Goal: Transaction & Acquisition: Book appointment/travel/reservation

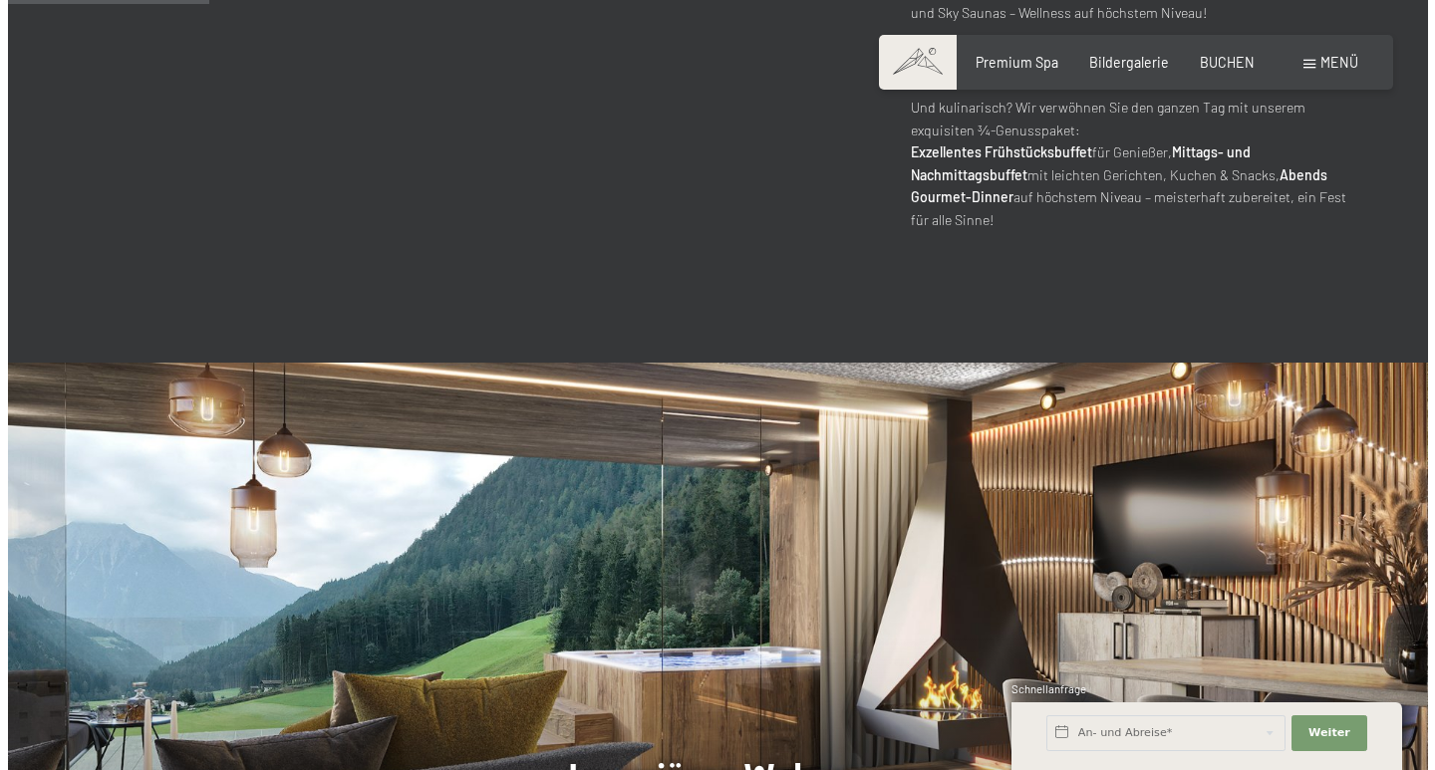
scroll to position [1196, 0]
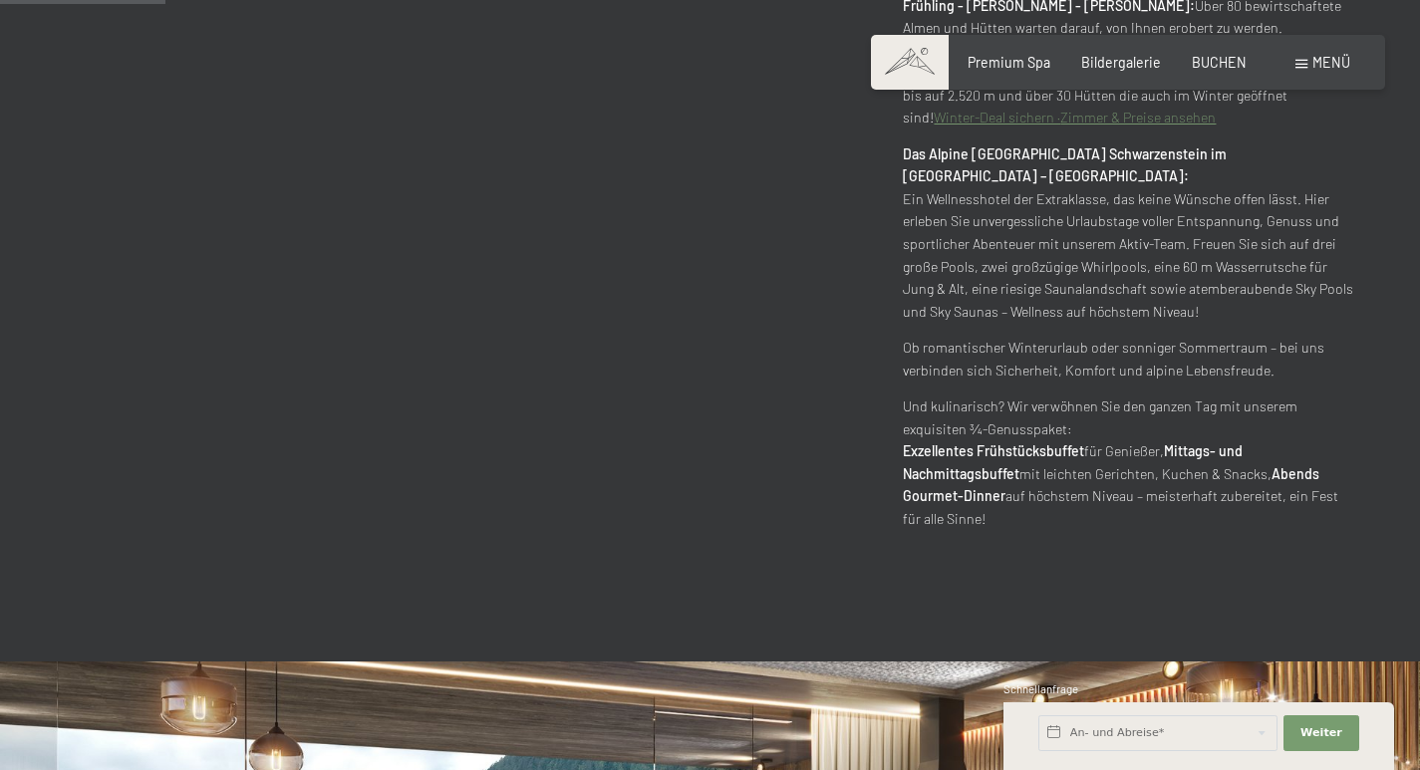
click at [1321, 66] on span "Menü" at bounding box center [1332, 62] width 38 height 17
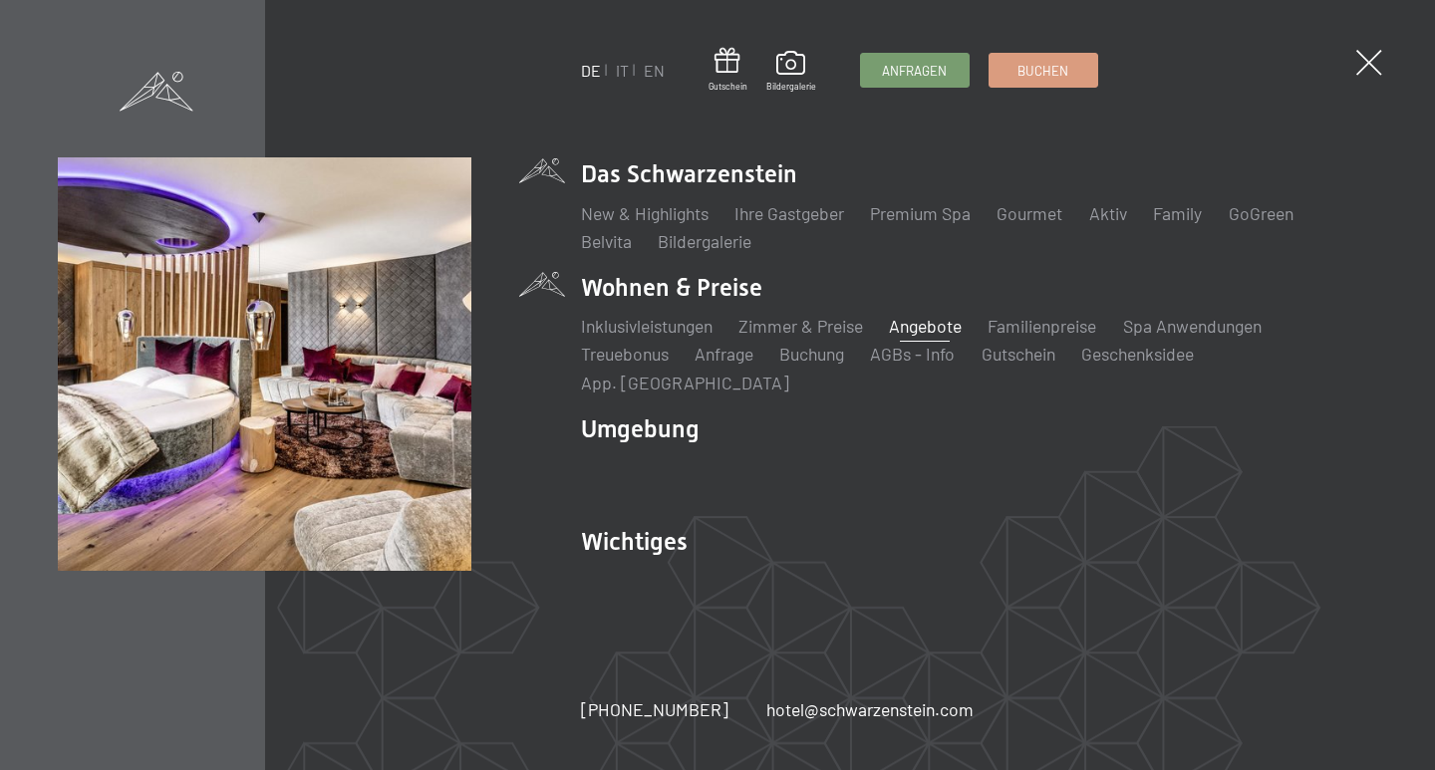
click at [923, 336] on link "Angebote" at bounding box center [925, 326] width 73 height 22
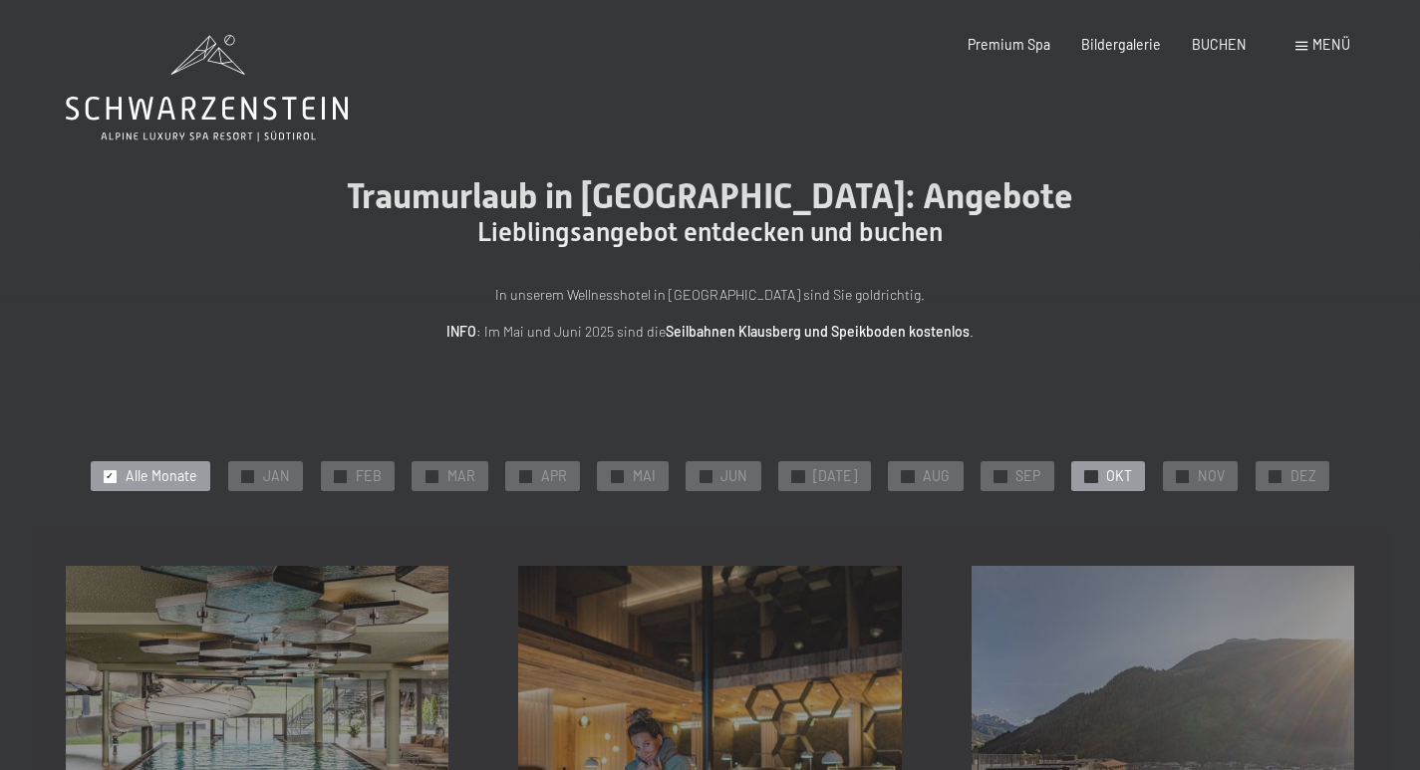
click at [1090, 473] on div "✓ OKT" at bounding box center [1109, 476] width 74 height 30
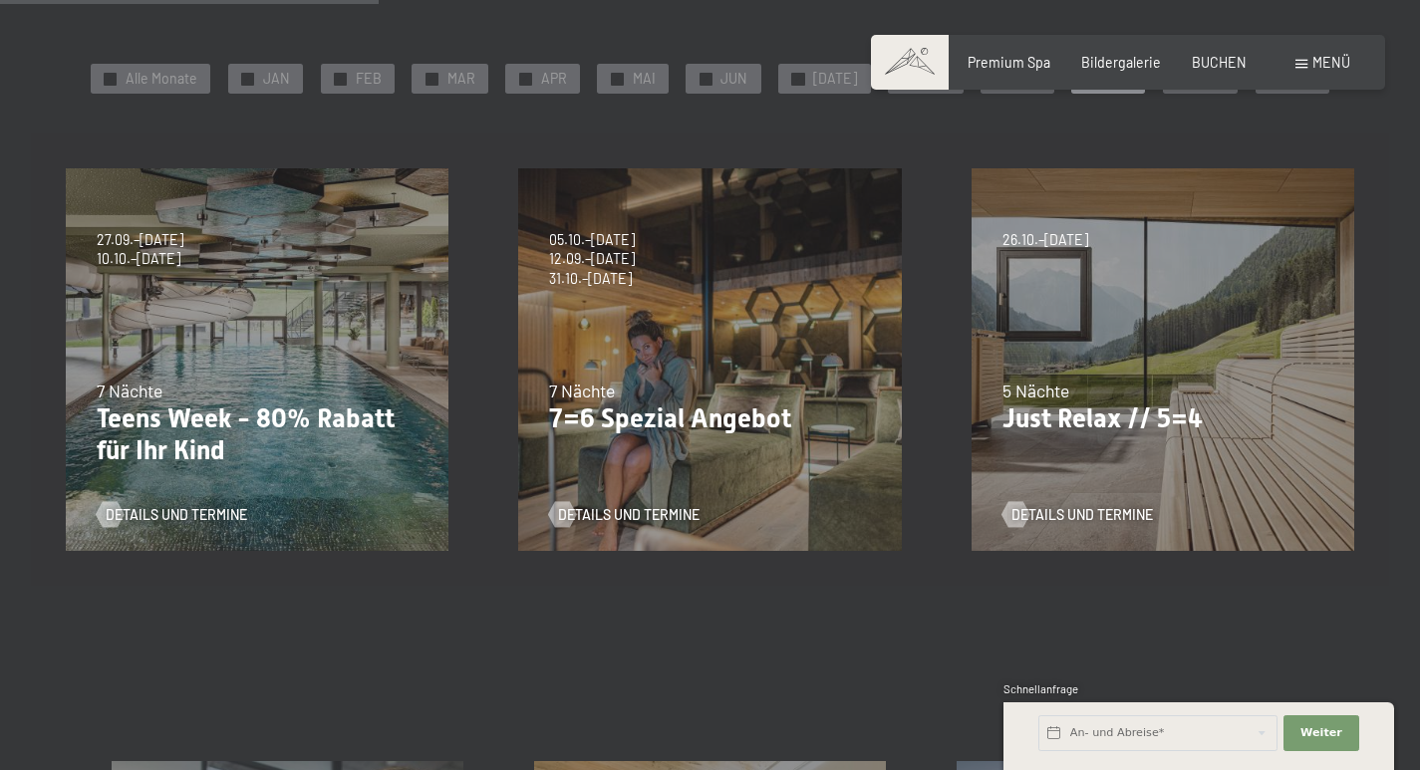
scroll to position [399, 0]
click at [1086, 514] on span "Details und Termine" at bounding box center [1103, 514] width 142 height 20
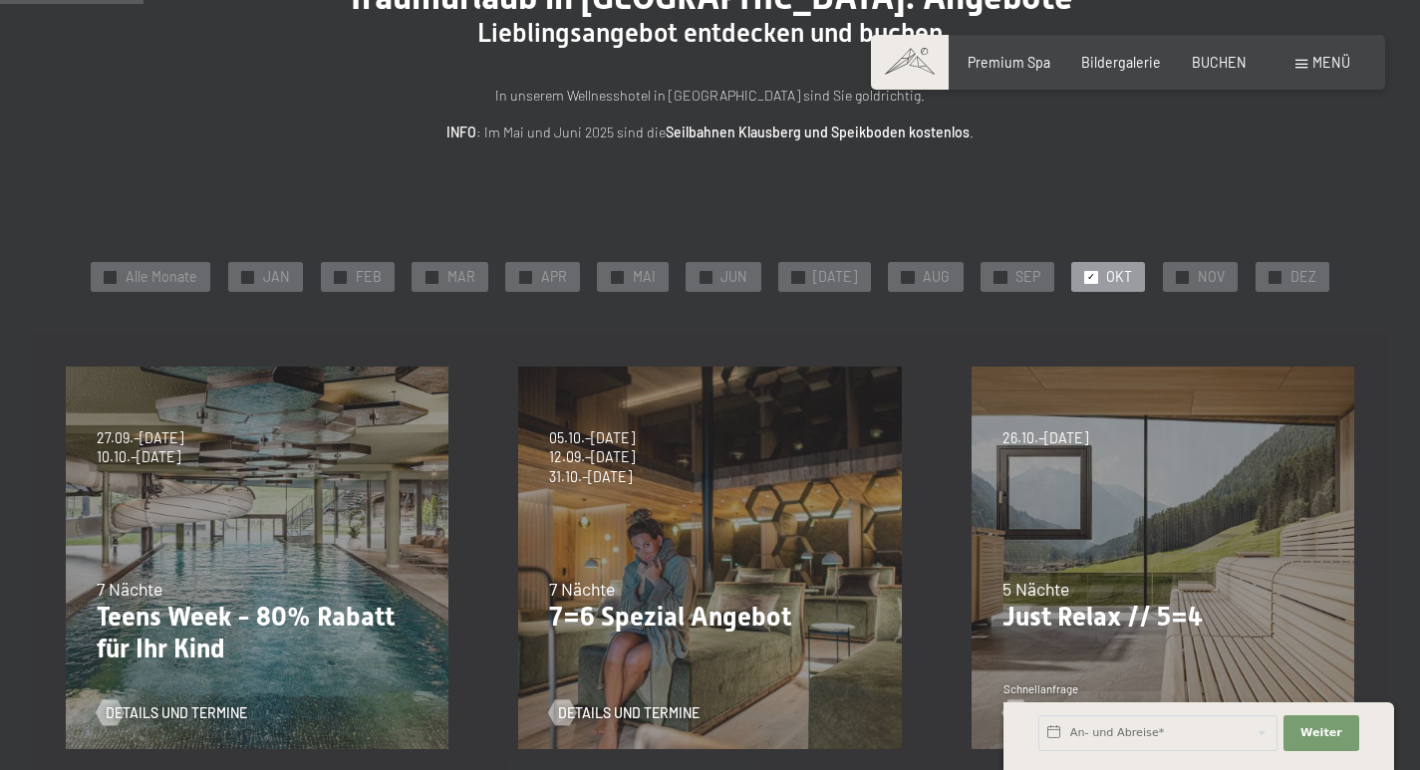
scroll to position [0, 0]
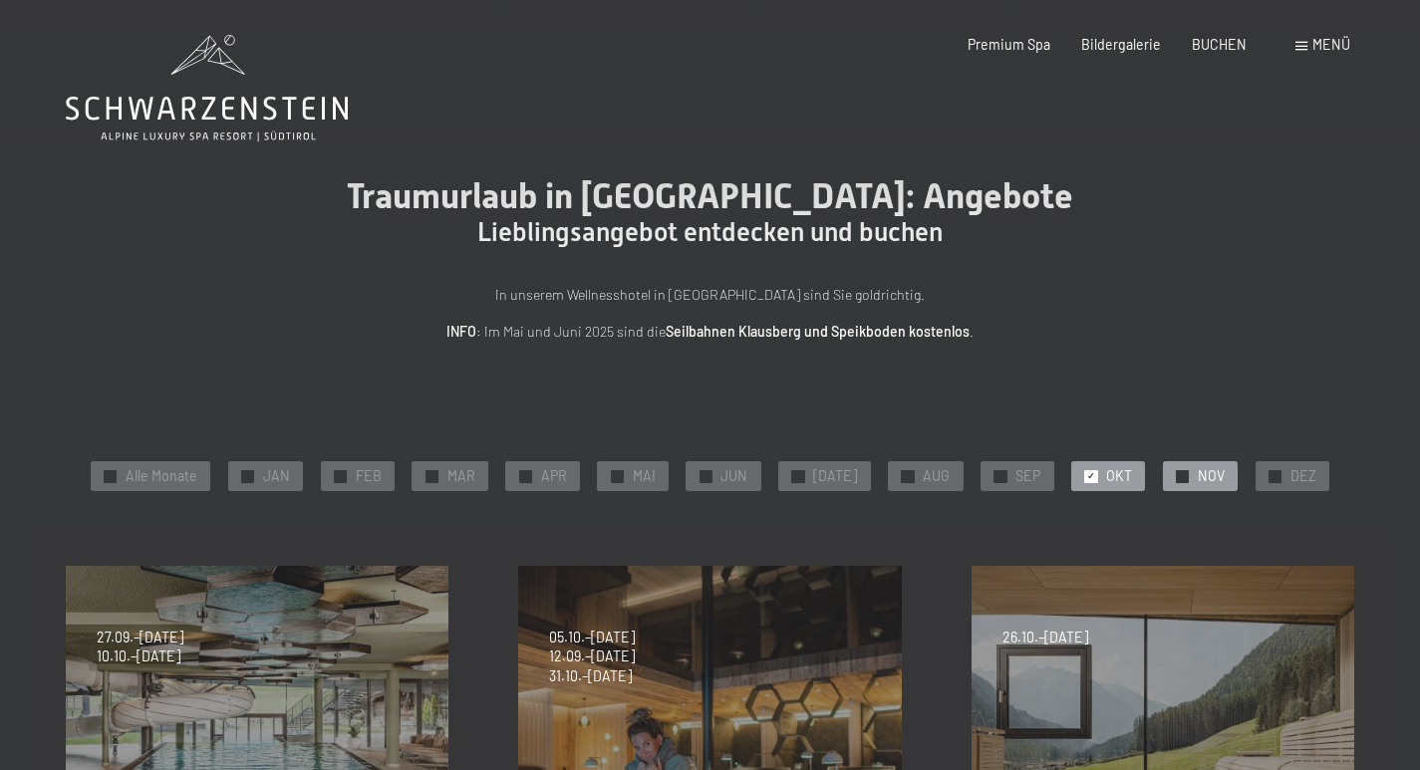
click at [1176, 472] on div at bounding box center [1182, 476] width 13 height 13
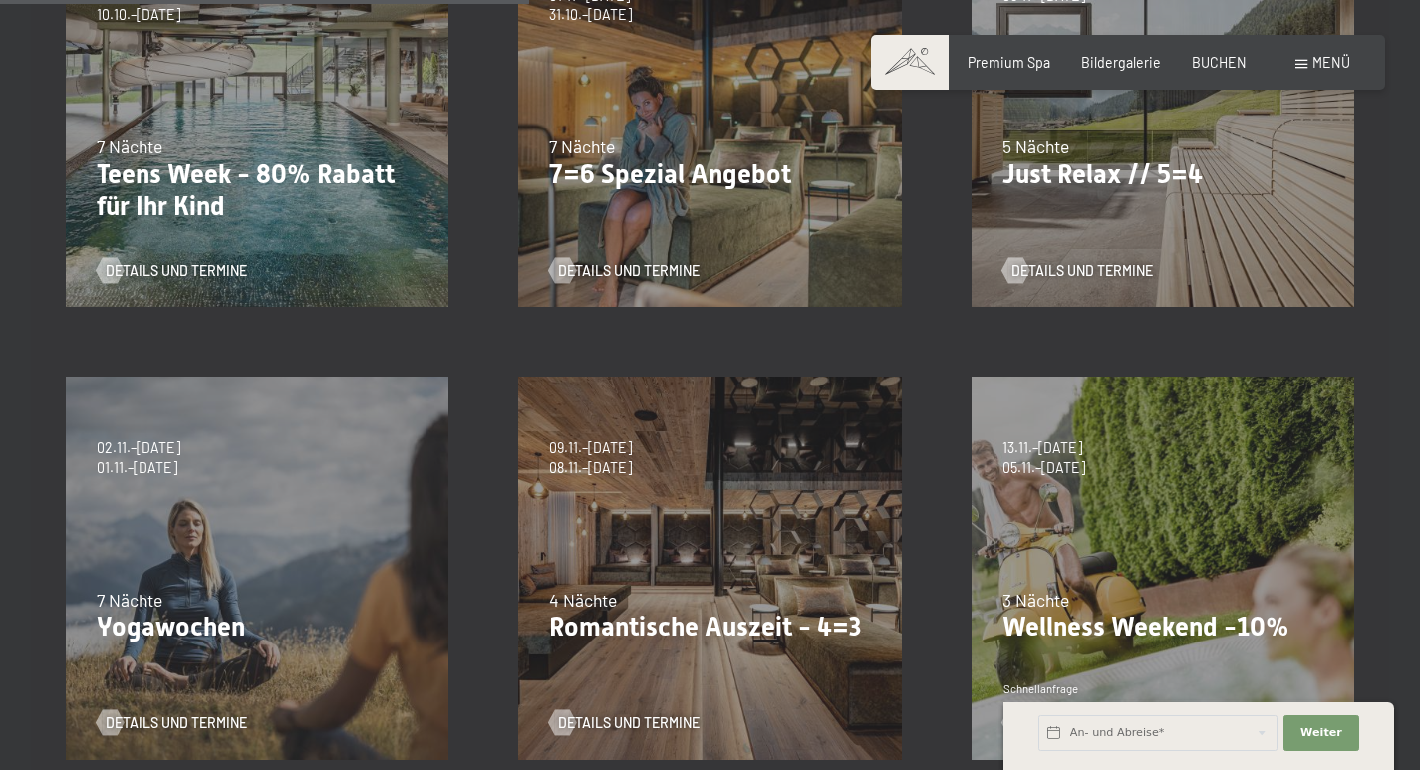
scroll to position [797, 0]
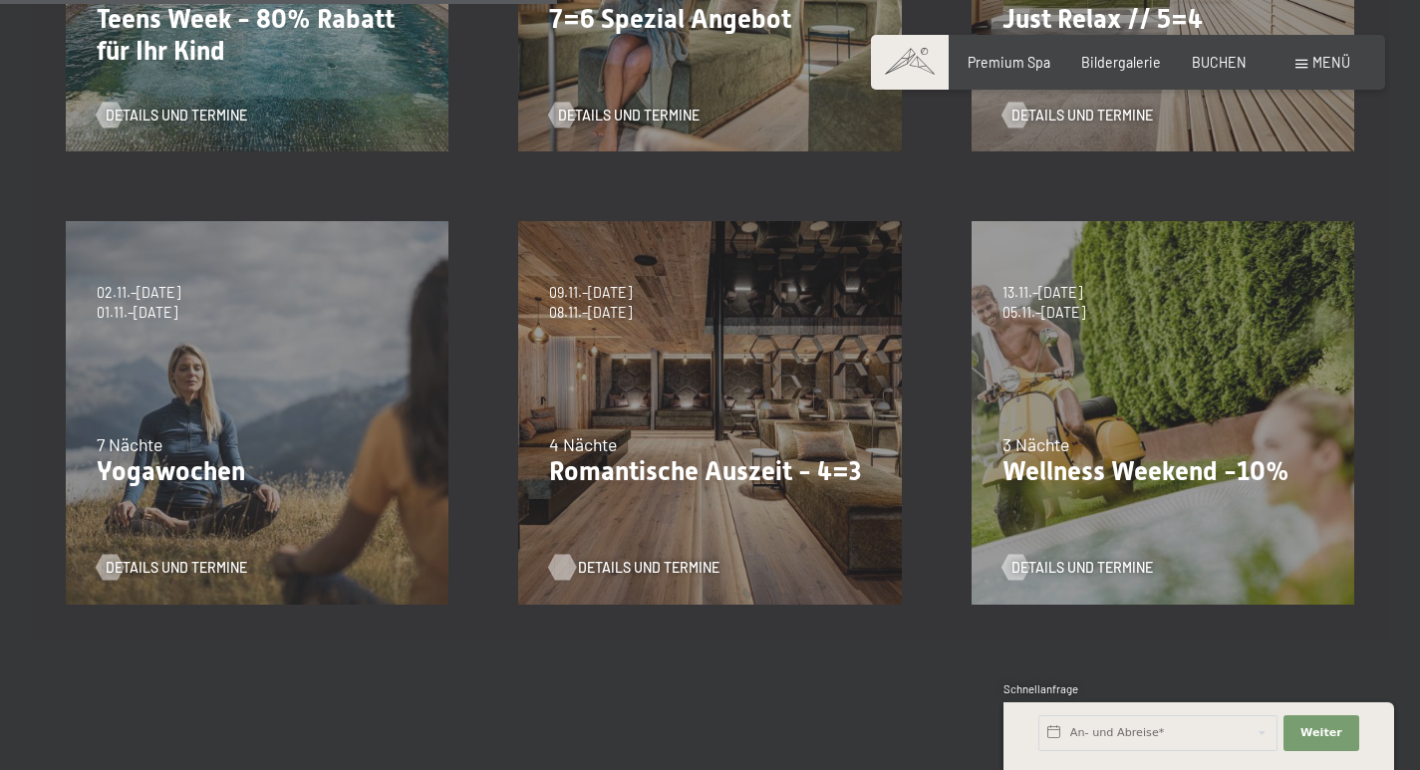
click at [603, 562] on span "Details und Termine" at bounding box center [649, 568] width 142 height 20
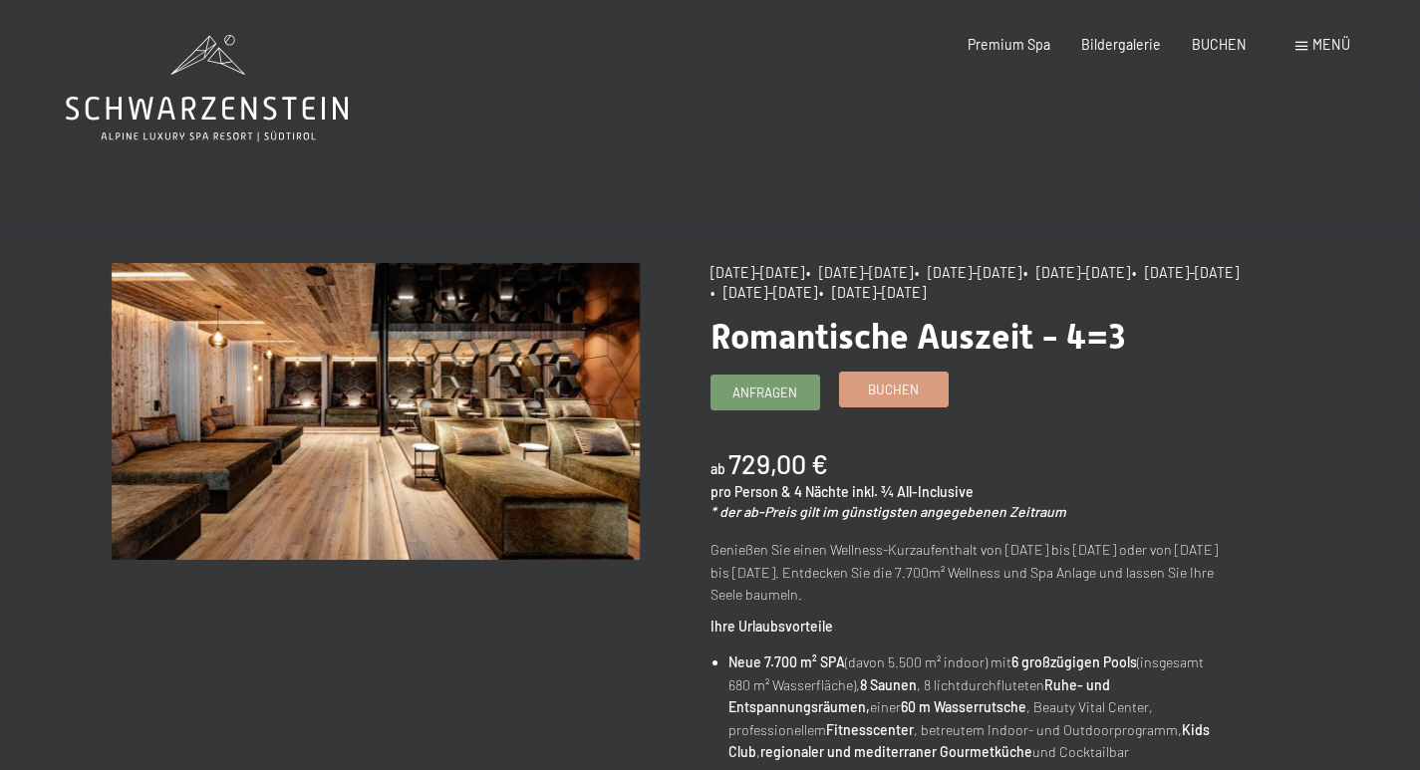
click at [888, 381] on span "Buchen" at bounding box center [893, 390] width 51 height 18
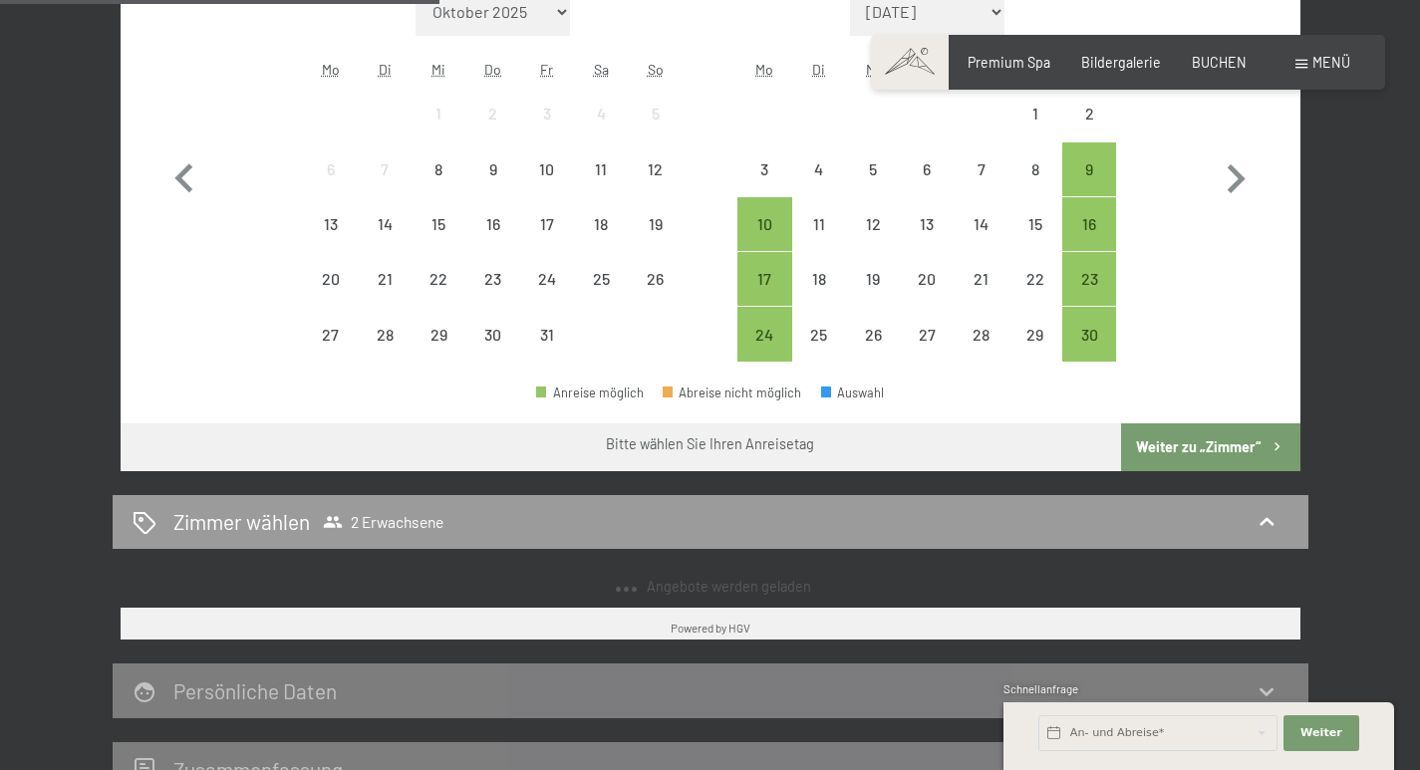
select select "[DATE]"
select select "2025-12-01"
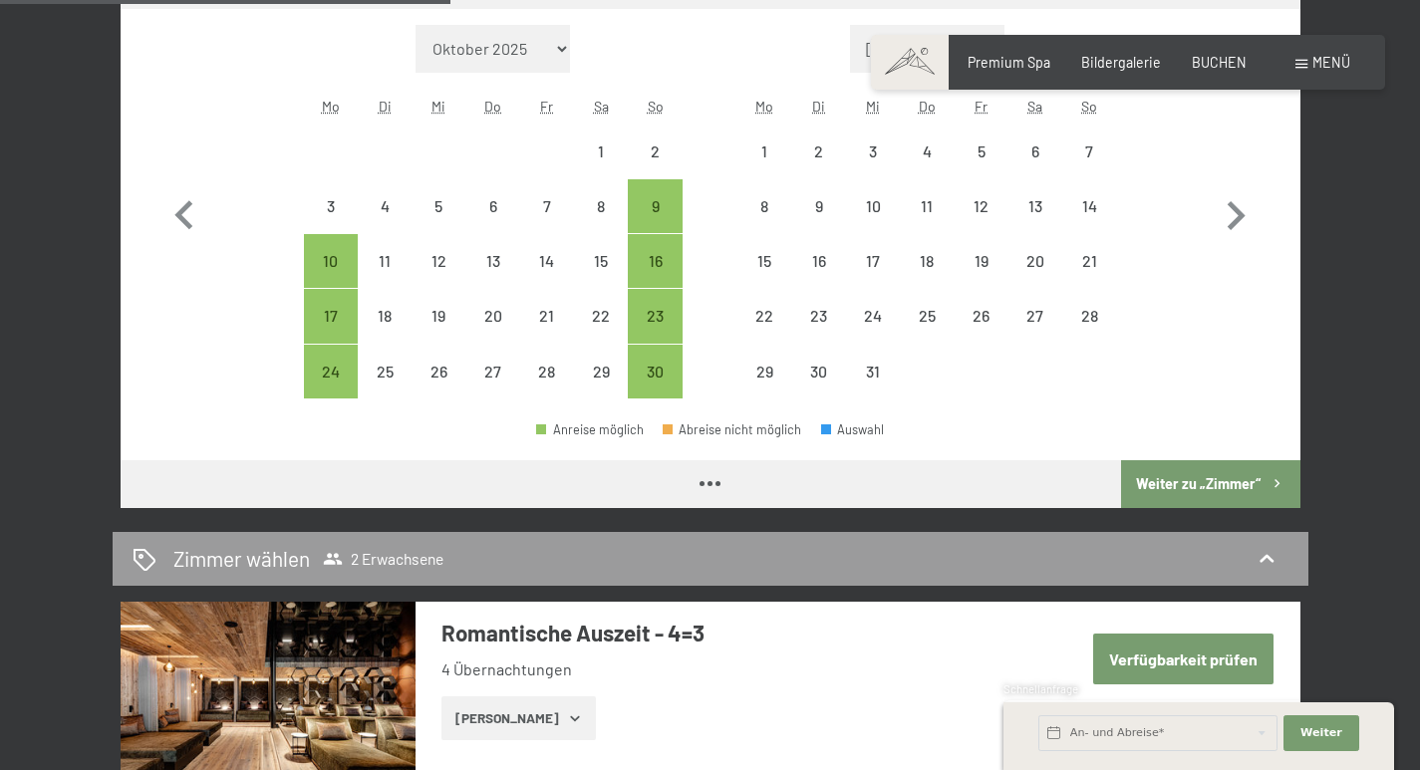
select select "2025-11-01"
select select "2025-12-01"
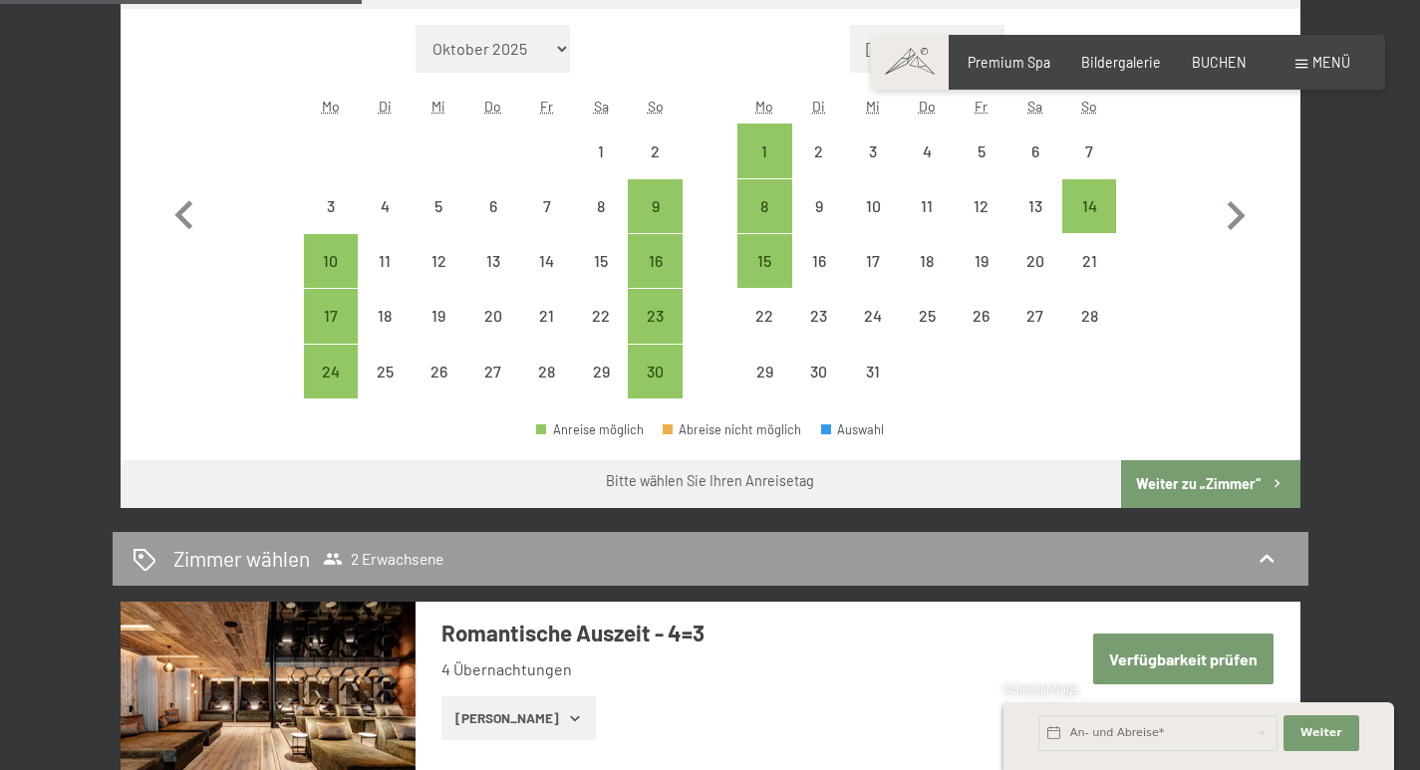
scroll to position [436, 0]
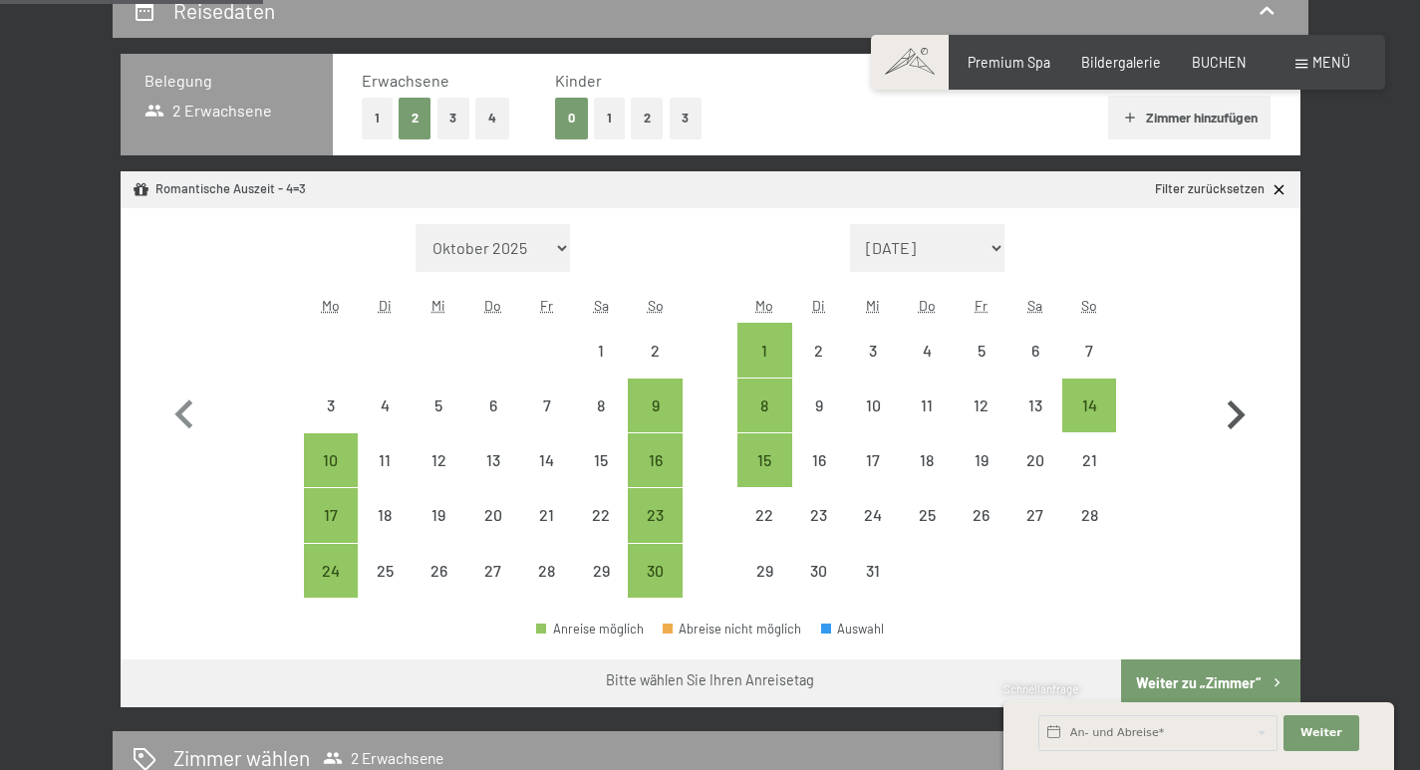
click at [1224, 424] on icon "button" at bounding box center [1236, 416] width 58 height 58
select select "2025-12-01"
select select "2026-01-01"
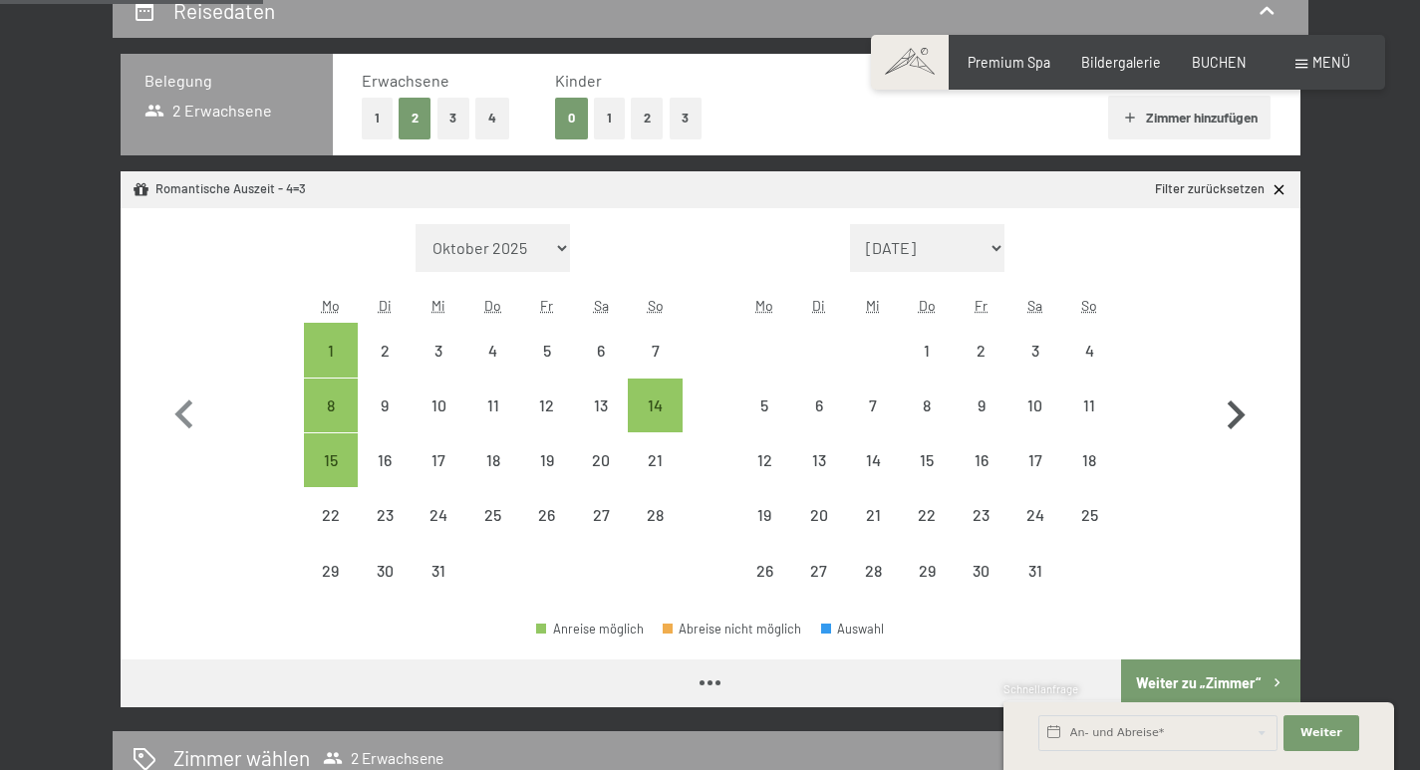
select select "2025-12-01"
select select "2026-01-01"
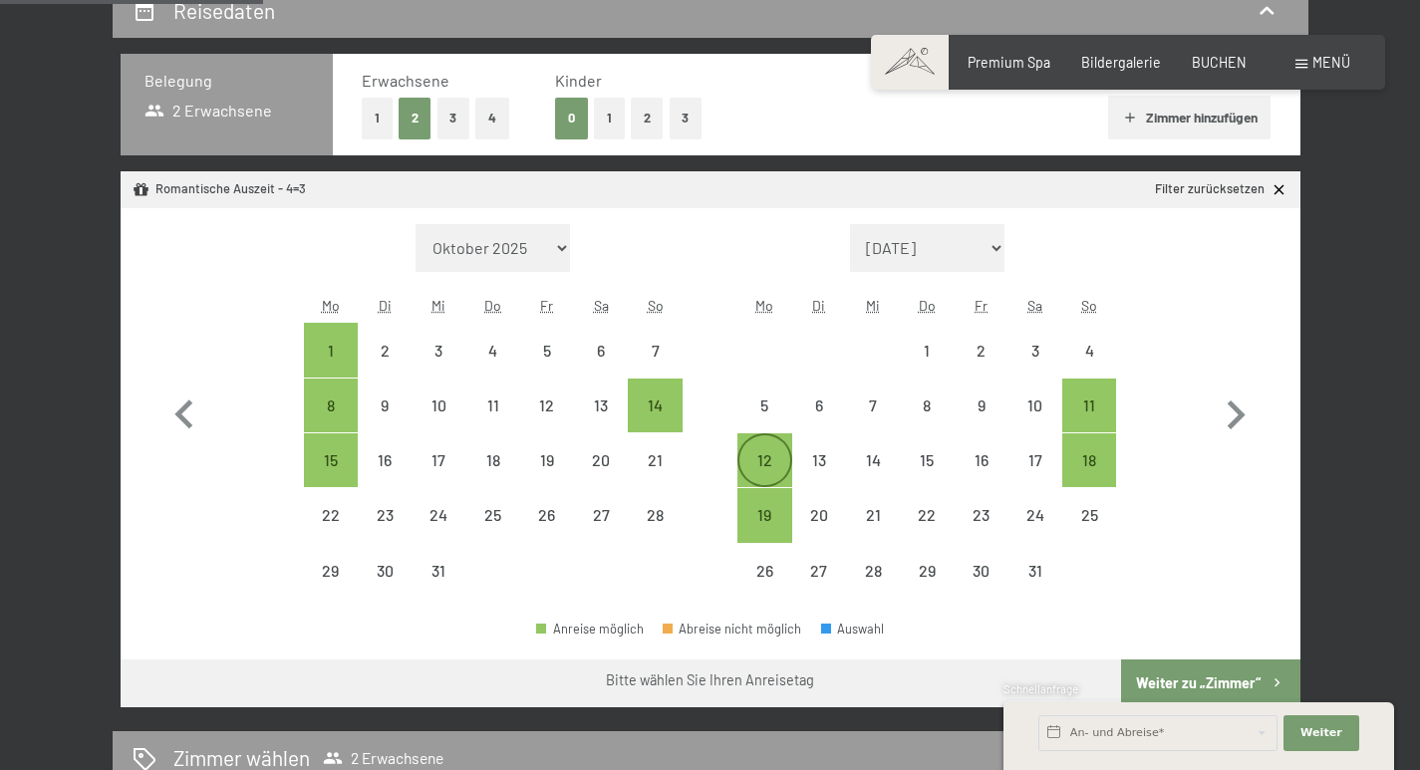
click at [761, 453] on div "12" at bounding box center [765, 478] width 50 height 50
select select "2025-12-01"
select select "2026-01-01"
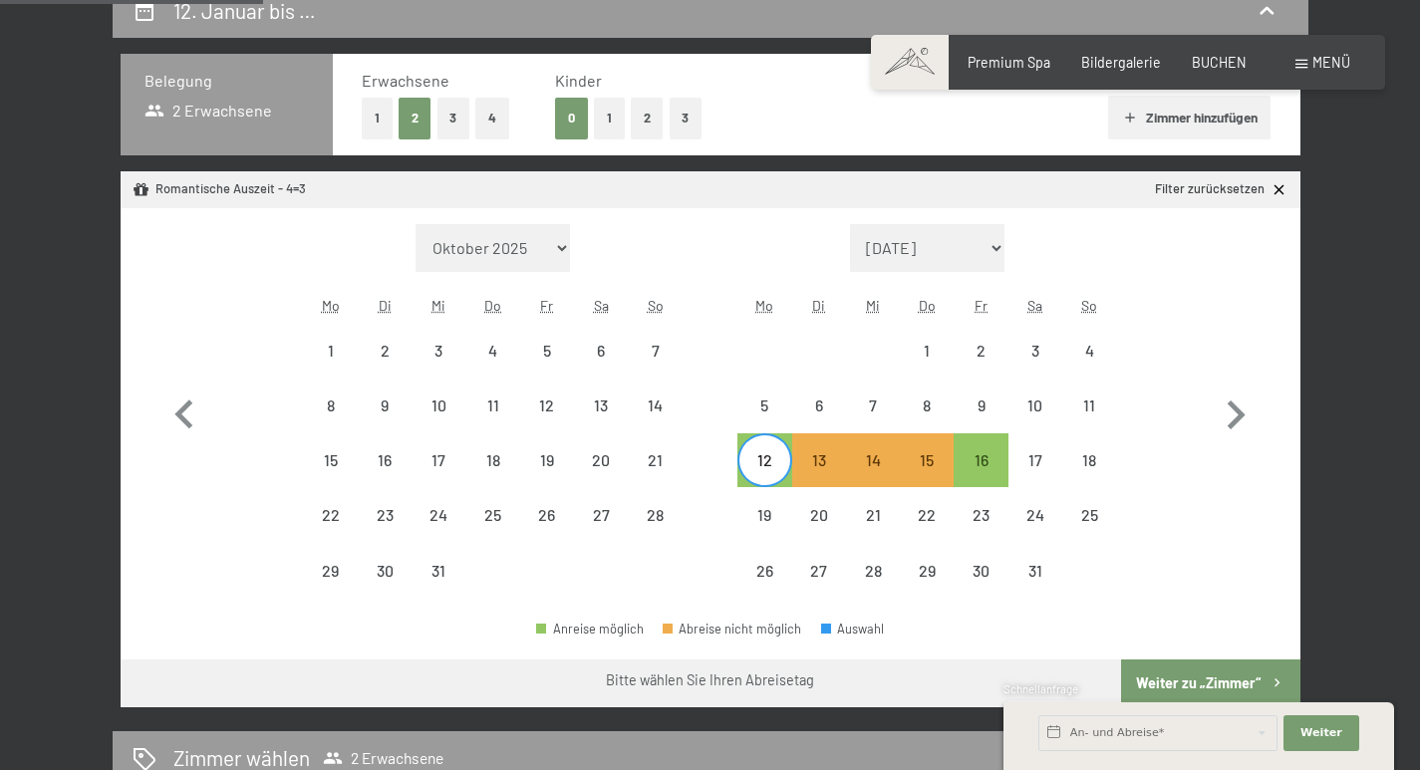
click at [1260, 188] on link "Filter zurücksetzen" at bounding box center [1221, 189] width 133 height 18
select select "2025-12-01"
select select "2026-01-01"
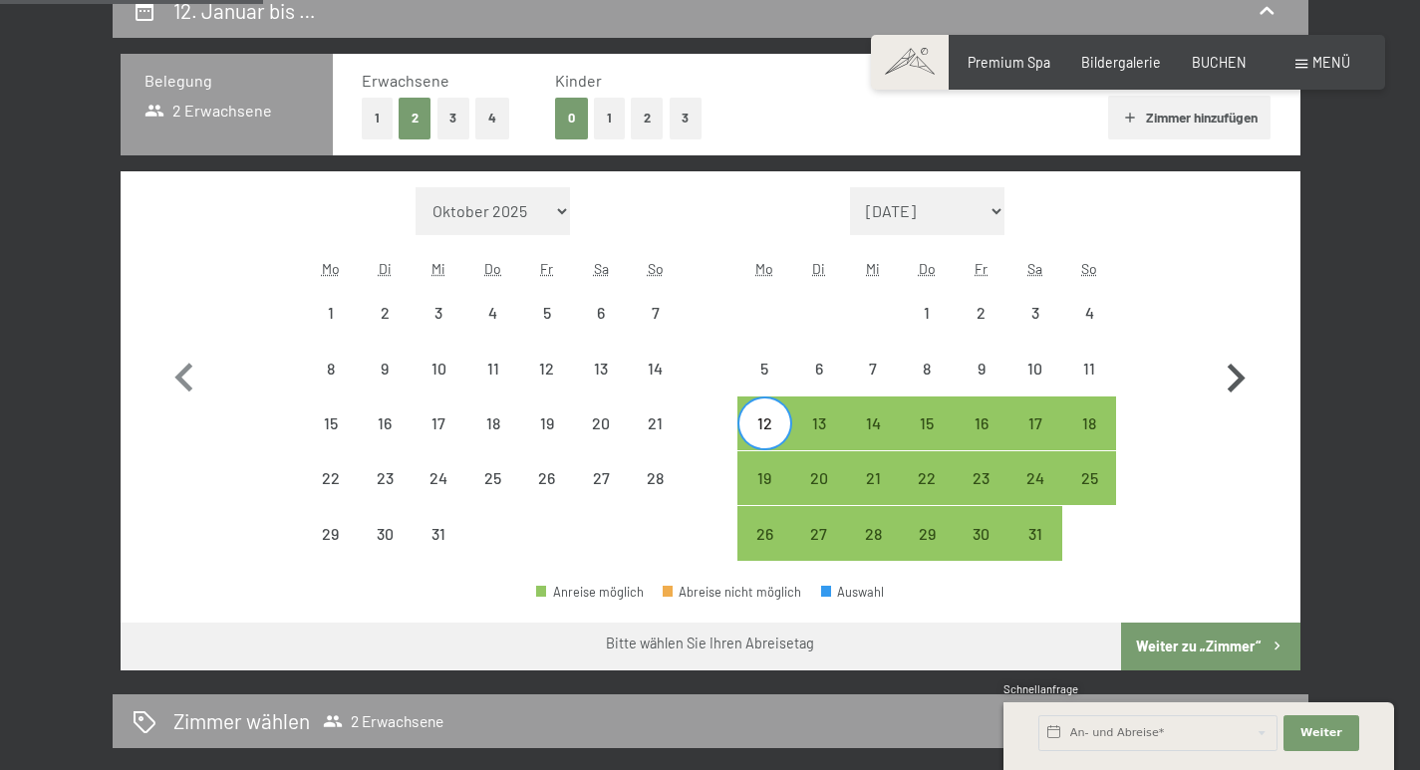
select select "2025-12-01"
select select "2026-01-01"
click at [1233, 262] on button "button" at bounding box center [1236, 374] width 58 height 375
select select "2026-01-01"
select select "2026-02-01"
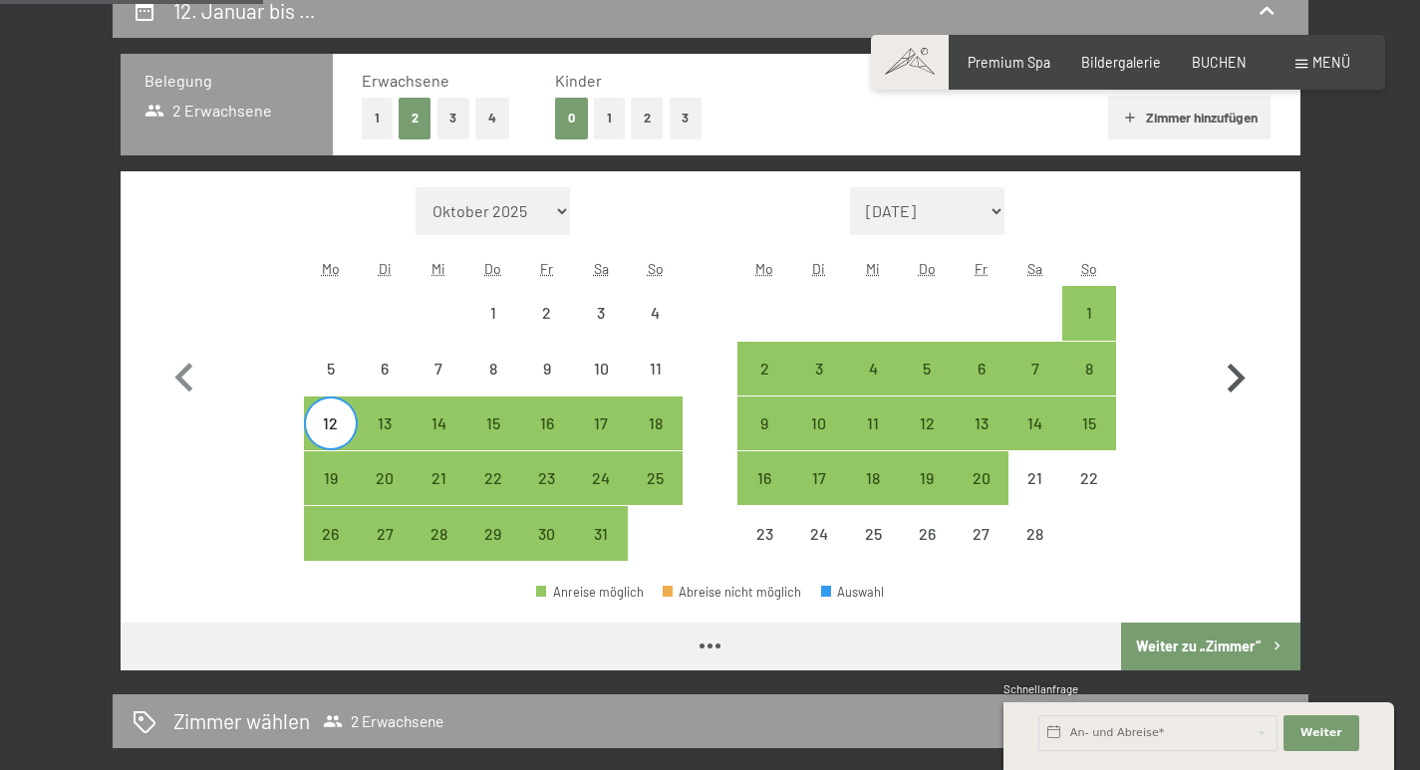
select select "2026-01-01"
select select "2026-02-01"
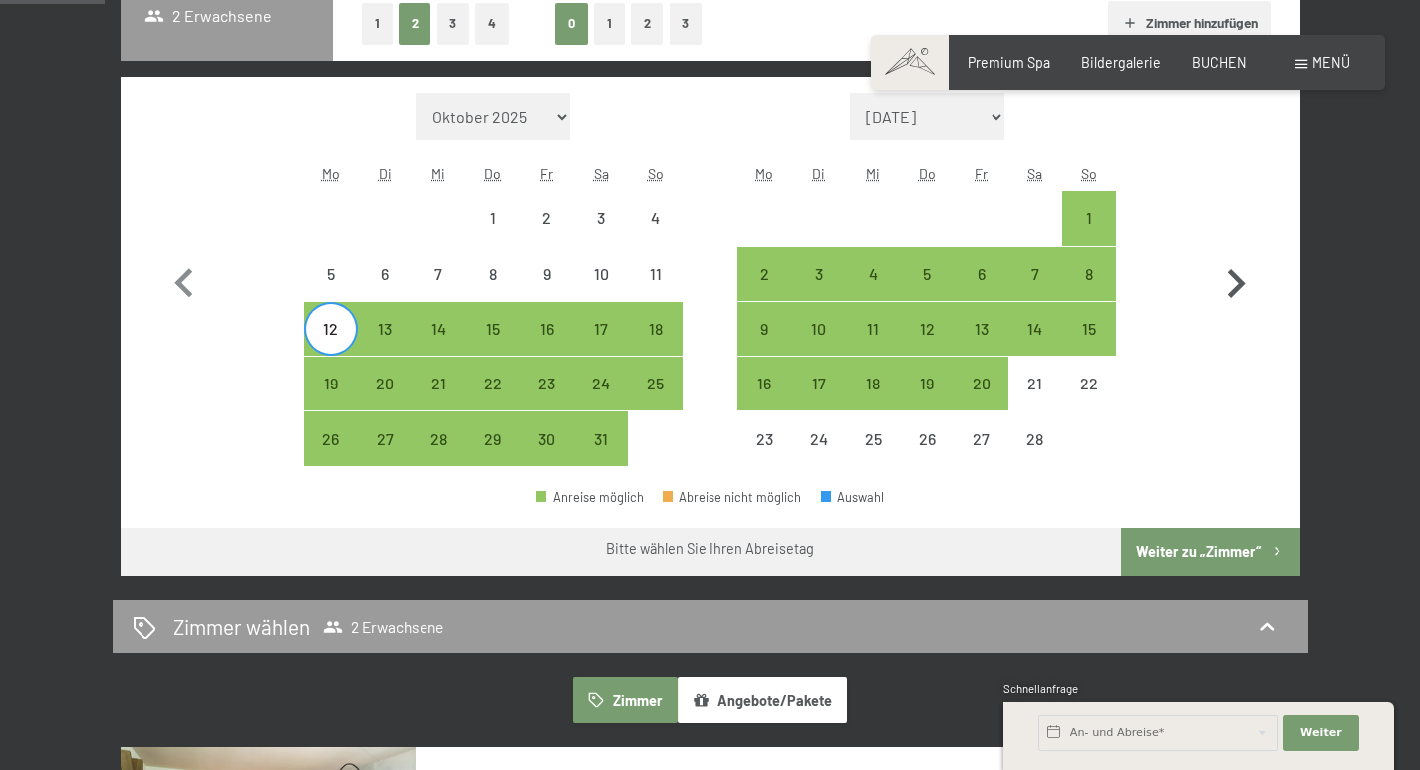
scroll to position [498, 0]
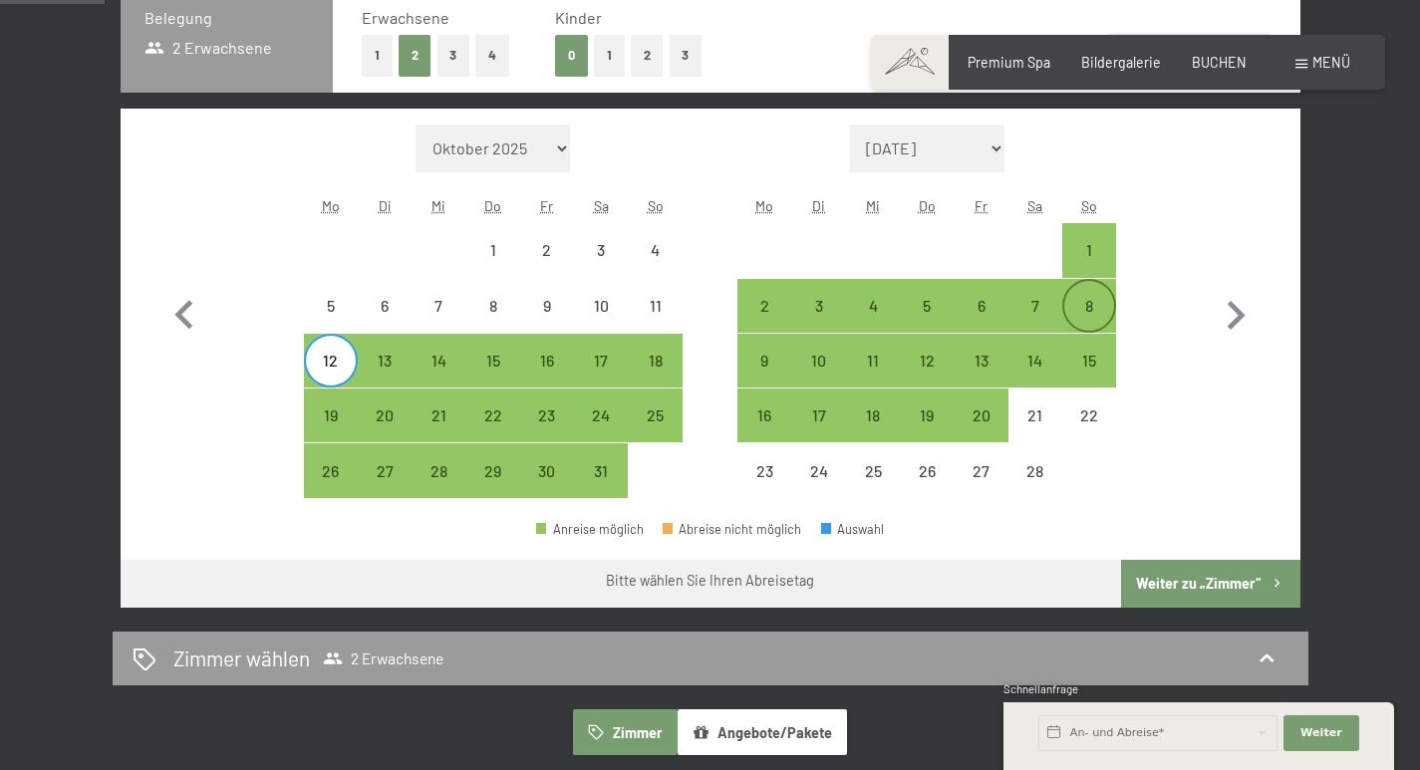
click at [1090, 298] on div "8" at bounding box center [1090, 323] width 50 height 50
select select "2026-01-01"
select select "2026-02-01"
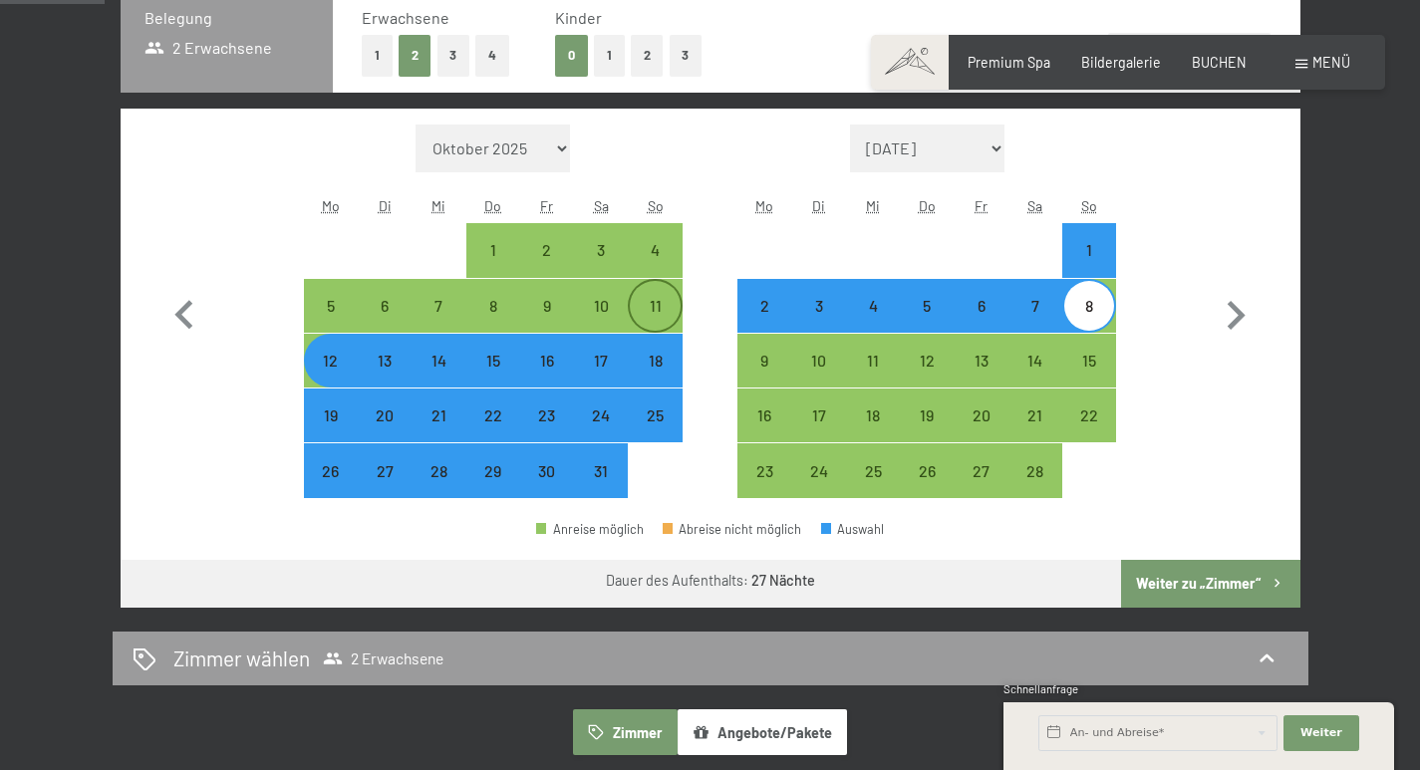
click at [655, 302] on div "11" at bounding box center [655, 323] width 50 height 50
select select "2026-01-01"
select select "2026-02-01"
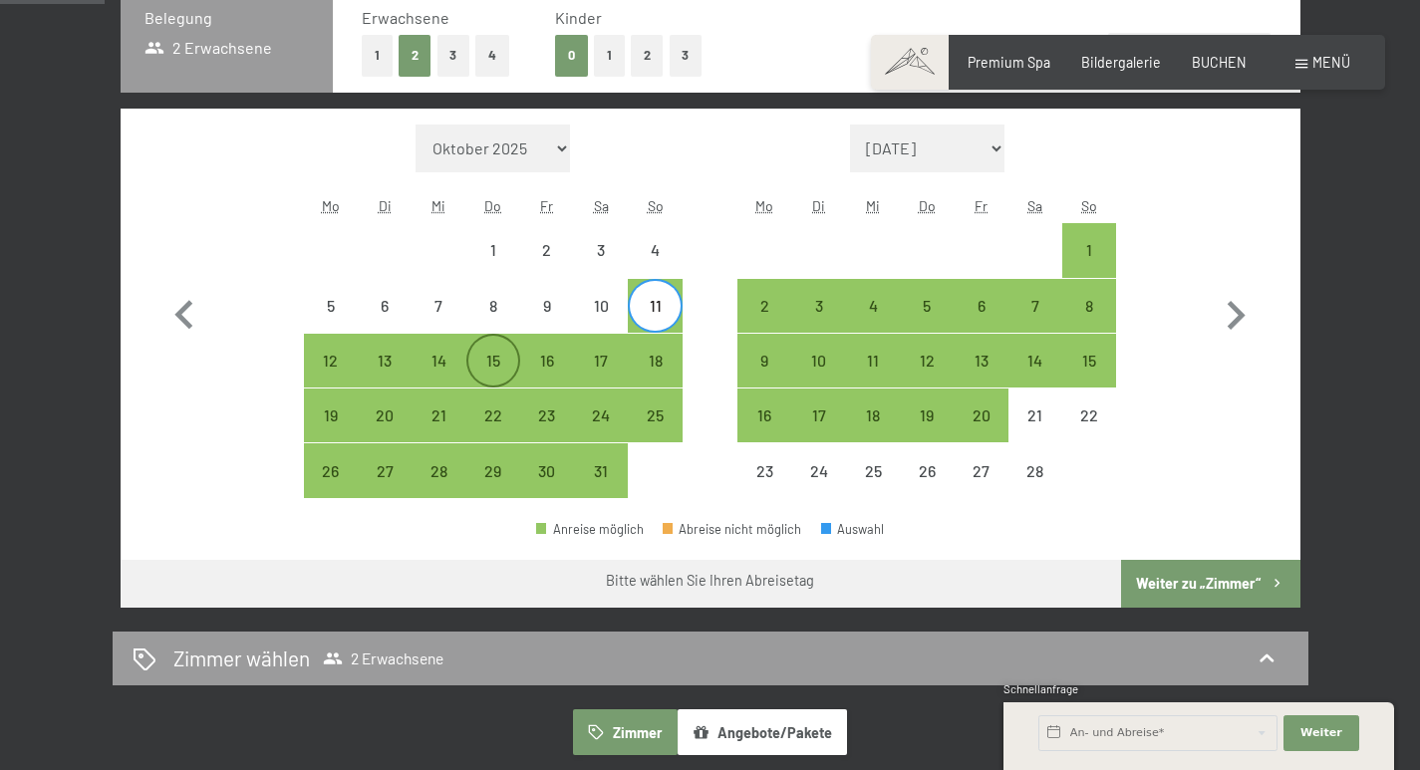
click at [497, 363] on div "15" at bounding box center [493, 378] width 50 height 50
select select "2026-01-01"
select select "2026-02-01"
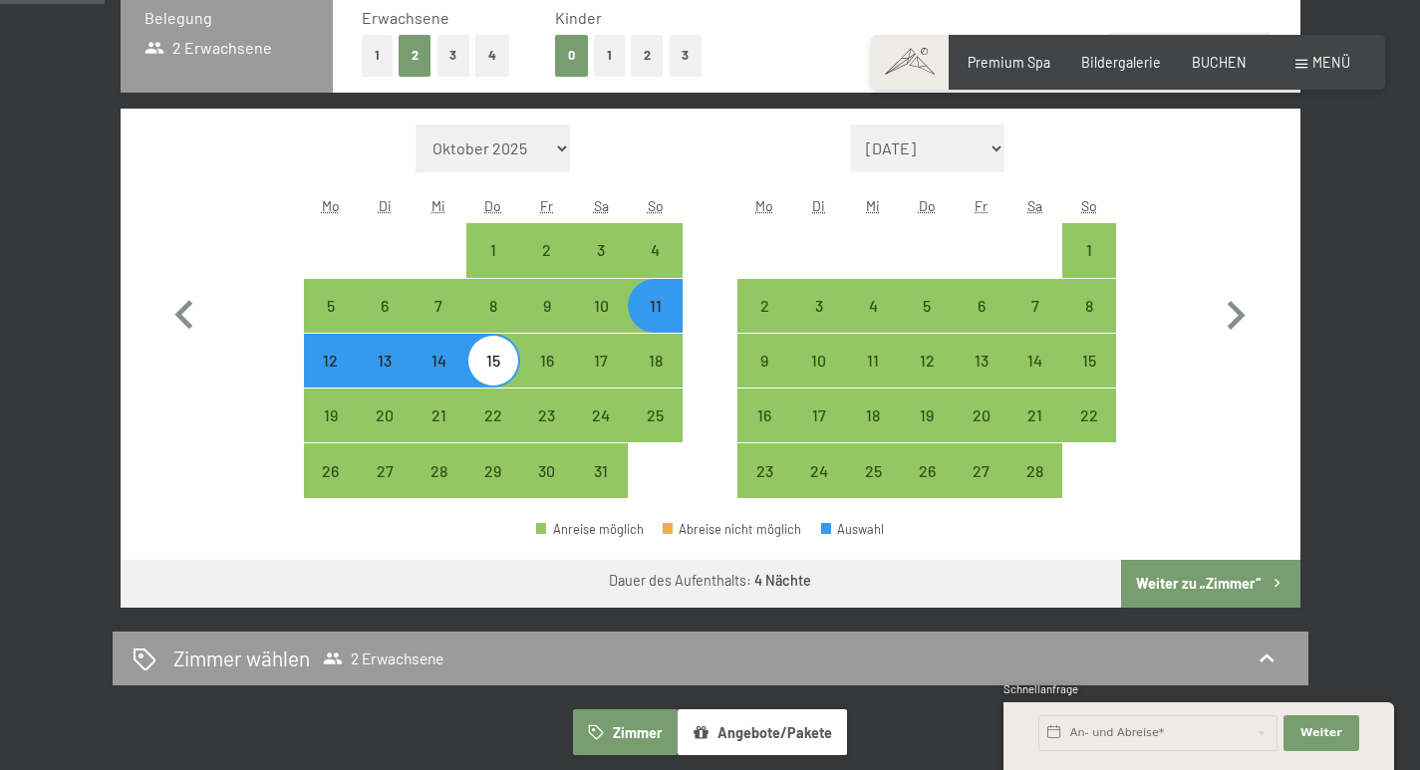
click at [1172, 569] on button "Weiter zu „Zimmer“" at bounding box center [1210, 584] width 178 height 48
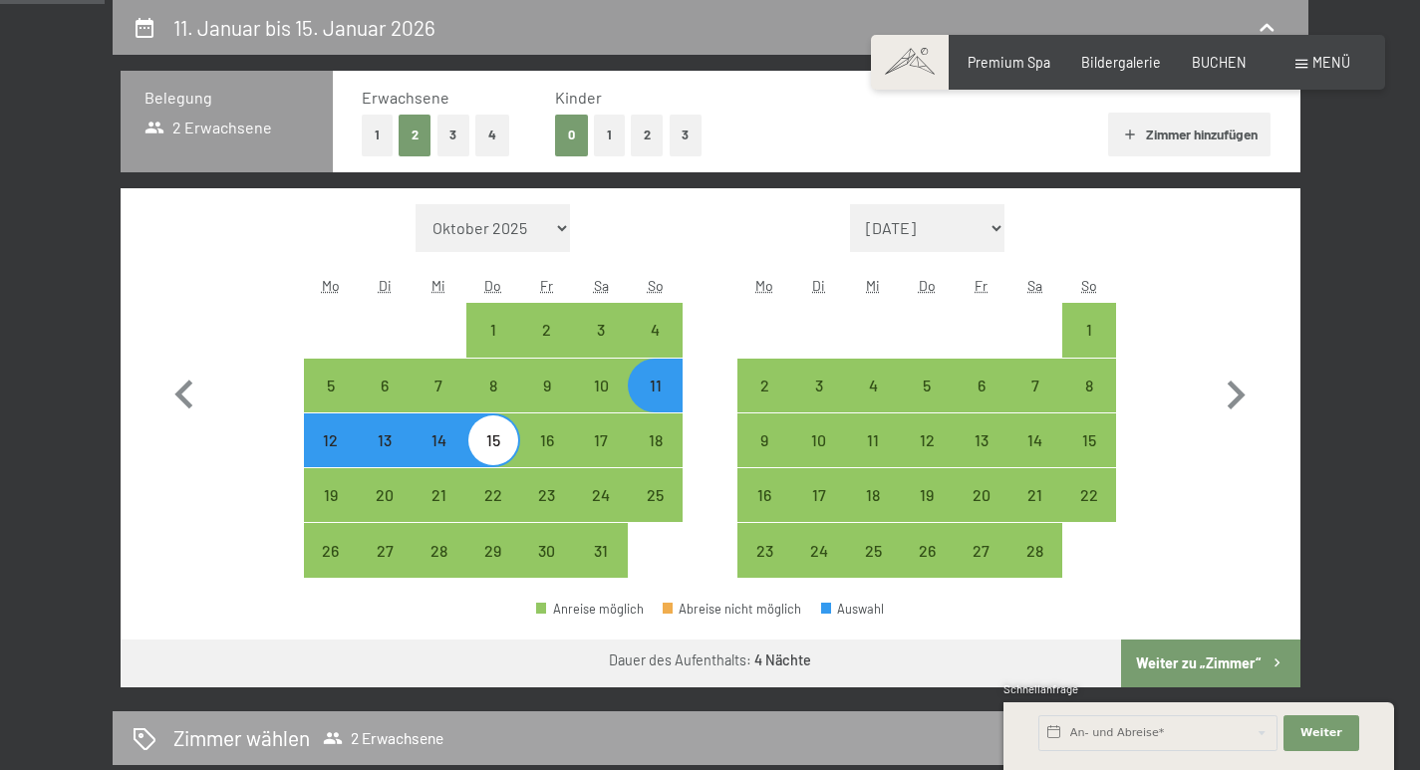
select select "2026-01-01"
select select "2026-02-01"
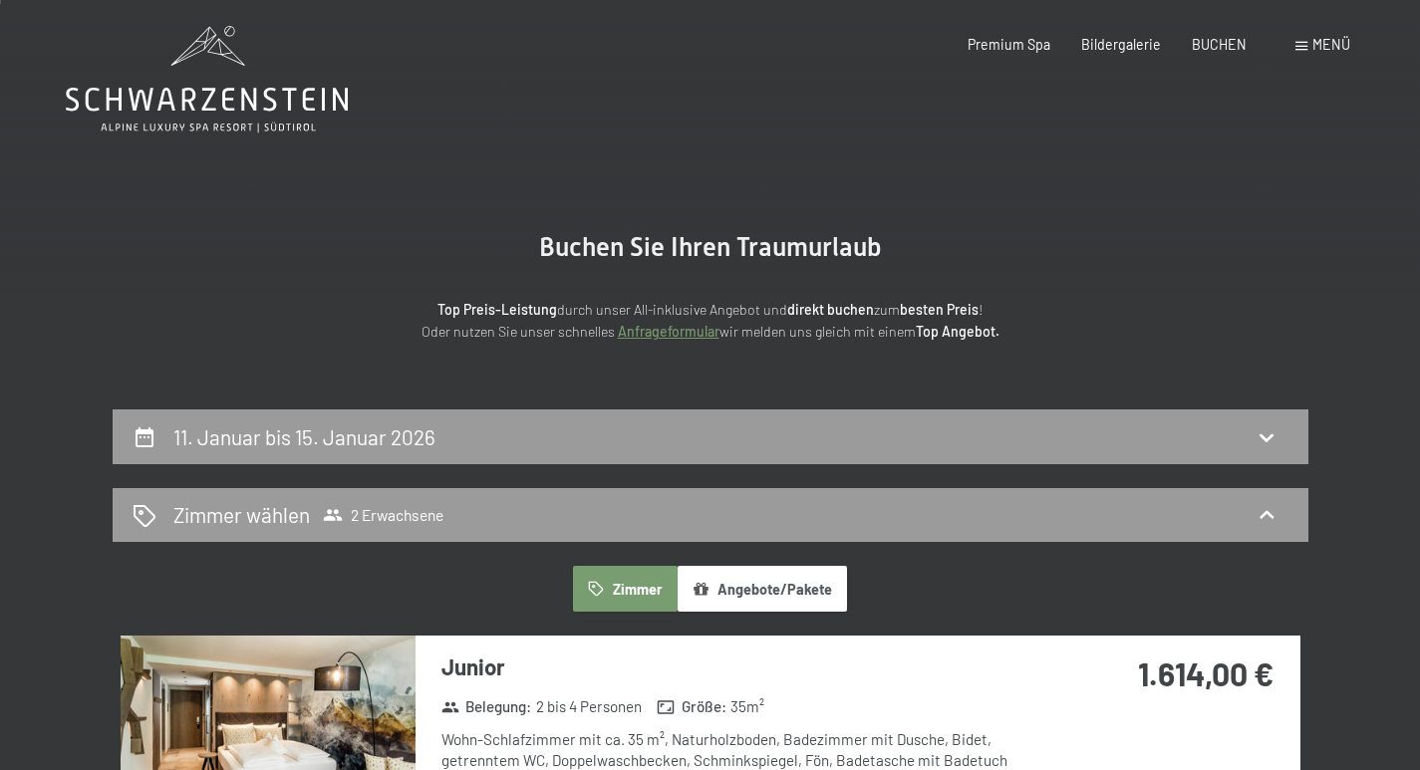
scroll to position [0, 0]
